Goal: Task Accomplishment & Management: Complete application form

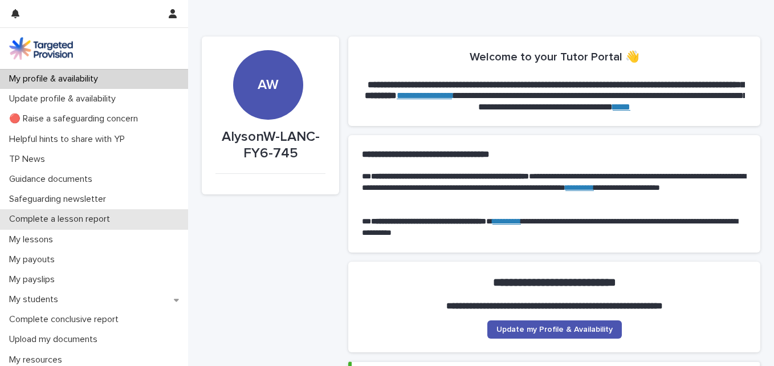
click at [106, 217] on p "Complete a lesson report" at bounding box center [62, 219] width 115 height 11
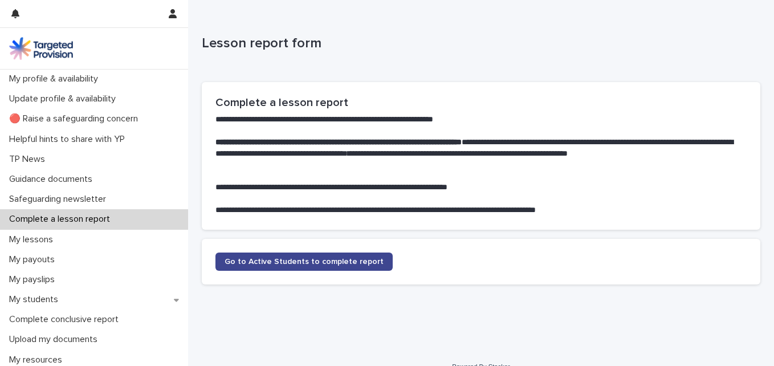
click at [247, 267] on link "Go to Active Students to complete report" at bounding box center [304, 262] width 177 height 18
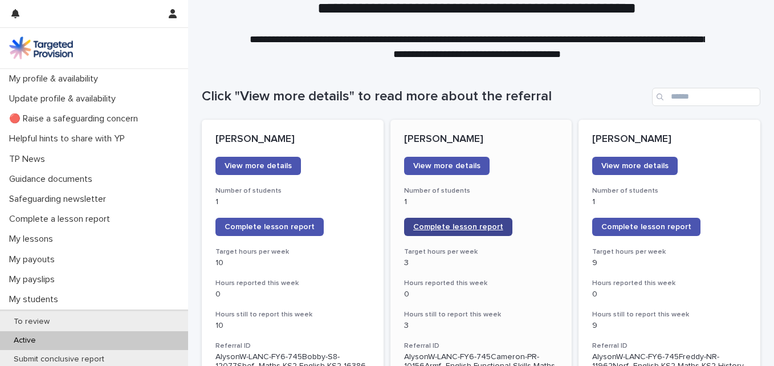
scroll to position [57, 0]
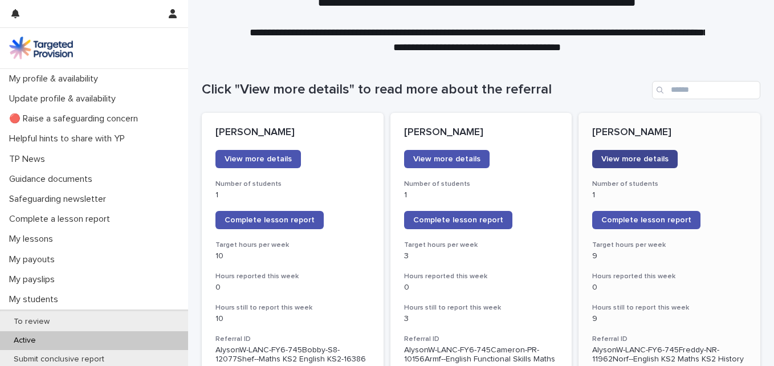
click at [620, 153] on link "View more details" at bounding box center [635, 159] width 86 height 18
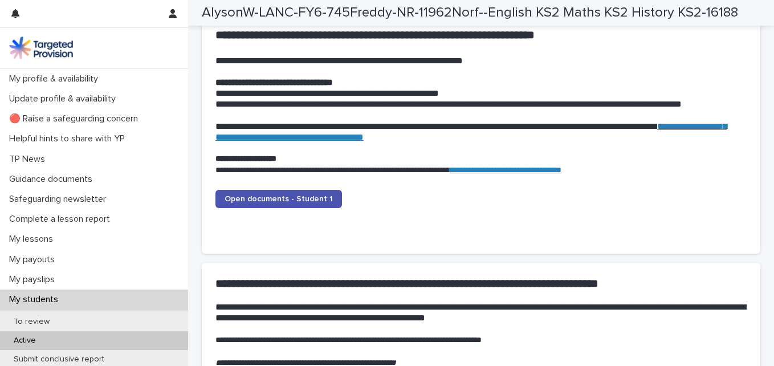
scroll to position [1140, 0]
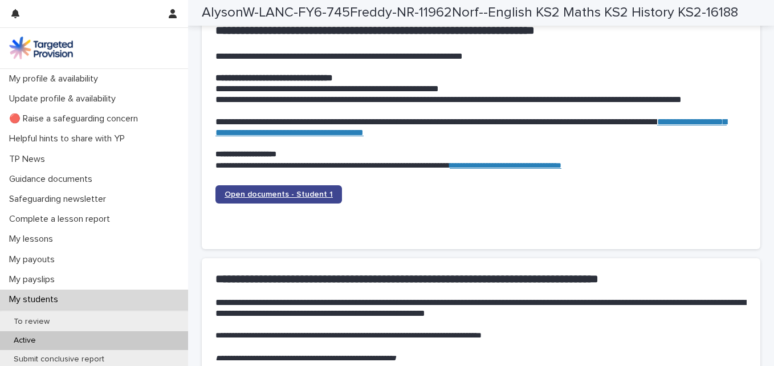
click at [283, 196] on span "Open documents - Student 1" at bounding box center [279, 194] width 108 height 8
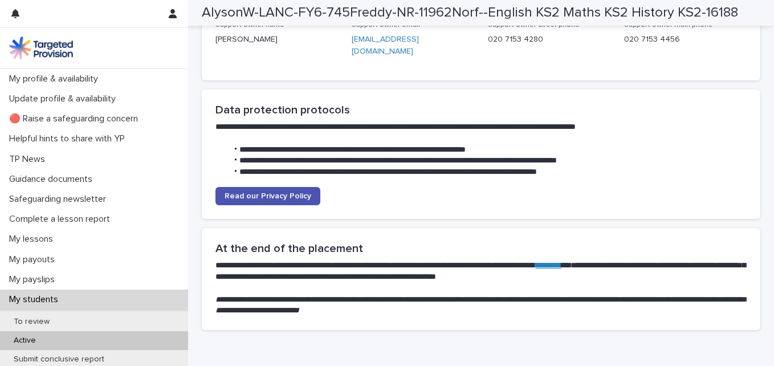
scroll to position [2606, 0]
